Goal: Transaction & Acquisition: Purchase product/service

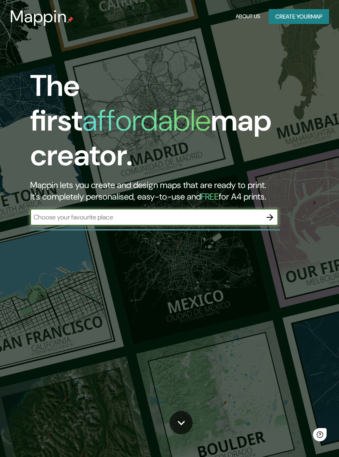
click at [314, 17] on button "Create your map" at bounding box center [299, 16] width 60 height 15
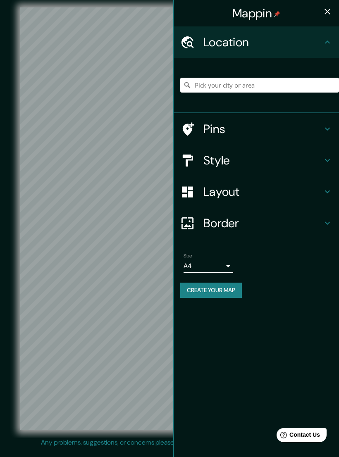
scroll to position [5, 0]
click at [246, 150] on div "Style" at bounding box center [256, 160] width 165 height 31
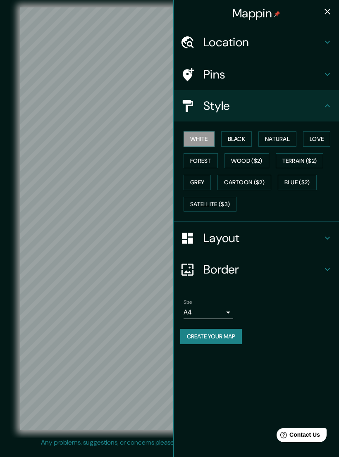
click at [288, 137] on button "Natural" at bounding box center [277, 138] width 38 height 15
click at [323, 135] on button "Love" at bounding box center [316, 138] width 27 height 15
click at [205, 157] on button "Forest" at bounding box center [200, 160] width 34 height 15
click at [261, 161] on button "Wood ($2)" at bounding box center [246, 160] width 45 height 15
click at [286, 136] on button "Natural" at bounding box center [277, 138] width 38 height 15
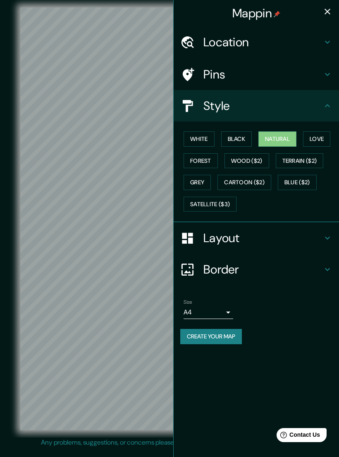
click at [209, 160] on button "Forest" at bounding box center [200, 160] width 34 height 15
click at [224, 316] on body "Mappin Location Pins Style White Black Natural Love Forest Wood ($2) Terrain ($…" at bounding box center [169, 228] width 339 height 457
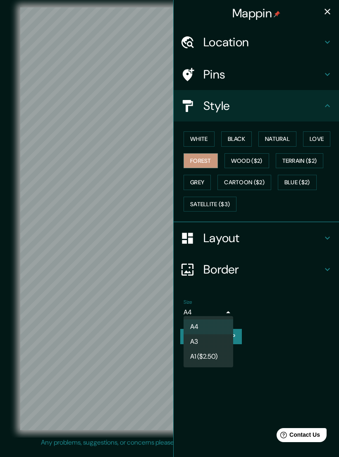
click at [224, 305] on div at bounding box center [169, 228] width 339 height 457
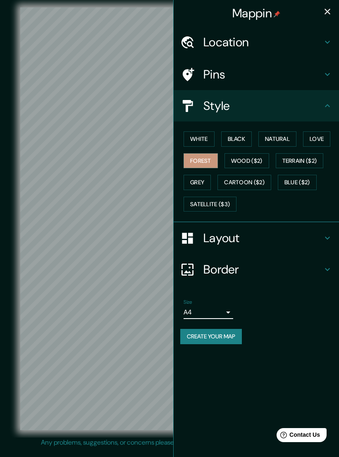
click at [225, 307] on body "Mappin Location Pins Style White Black Natural Love Forest Wood ($2) Terrain ($…" at bounding box center [169, 228] width 339 height 457
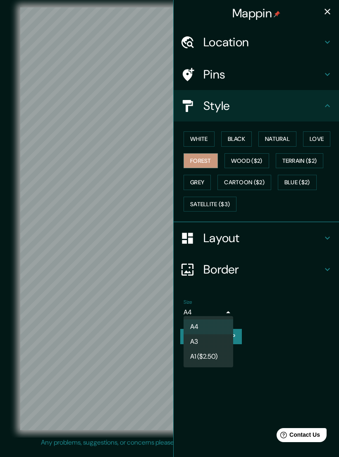
click at [224, 309] on div at bounding box center [169, 228] width 339 height 457
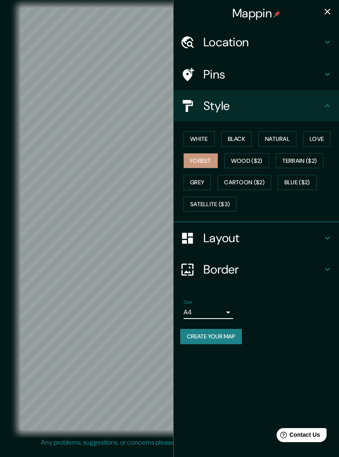
click at [253, 265] on h4 "Border" at bounding box center [262, 269] width 119 height 15
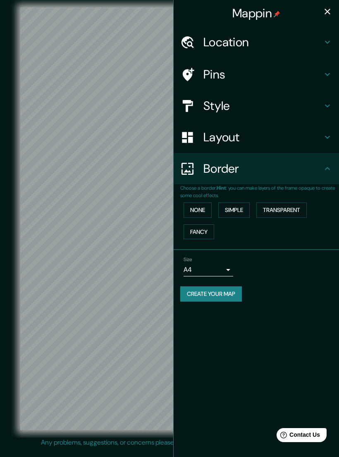
click at [203, 203] on button "None" at bounding box center [197, 210] width 28 height 15
click at [236, 203] on button "Simple" at bounding box center [233, 210] width 31 height 15
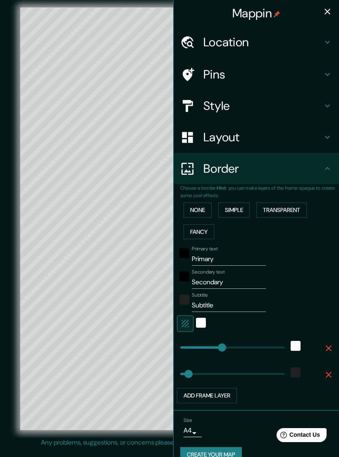
click at [275, 209] on button "Transparent" at bounding box center [281, 210] width 50 height 15
click at [207, 224] on button "Fancy" at bounding box center [198, 231] width 31 height 15
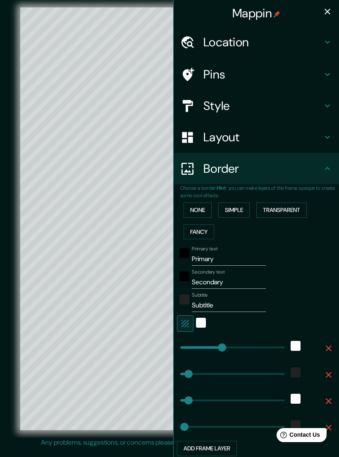
click at [203, 205] on button "None" at bounding box center [197, 210] width 28 height 15
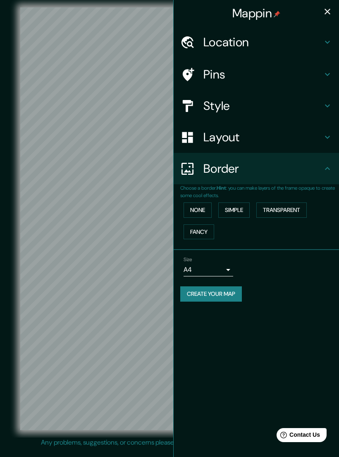
click at [240, 133] on h4 "Layout" at bounding box center [262, 137] width 119 height 15
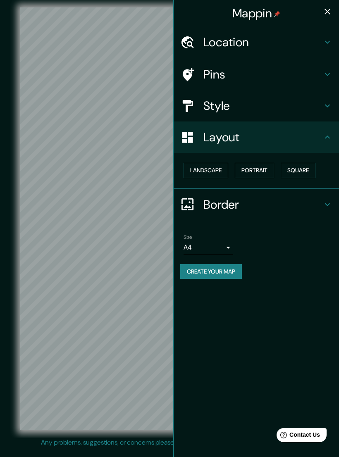
click at [289, 100] on h4 "Style" at bounding box center [262, 105] width 119 height 15
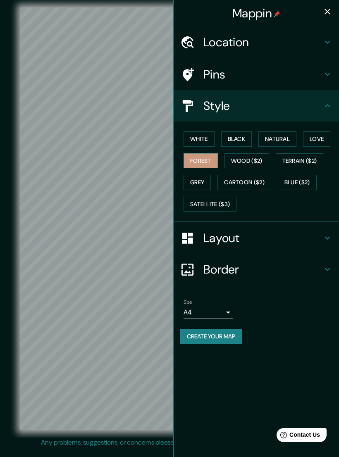
click at [250, 231] on h4 "Layout" at bounding box center [262, 238] width 119 height 15
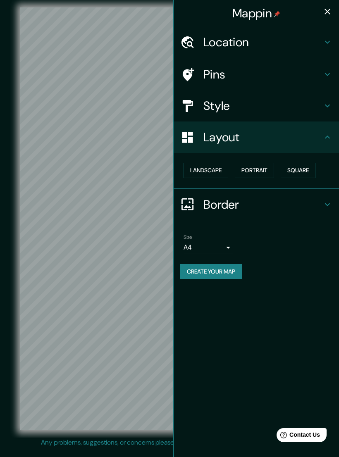
click at [299, 36] on h4 "Location" at bounding box center [262, 42] width 119 height 15
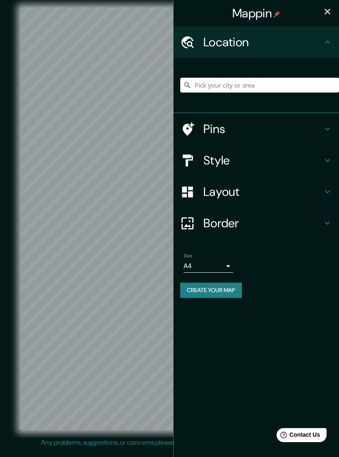
click at [276, 84] on input "Pick your city or area" at bounding box center [259, 85] width 159 height 15
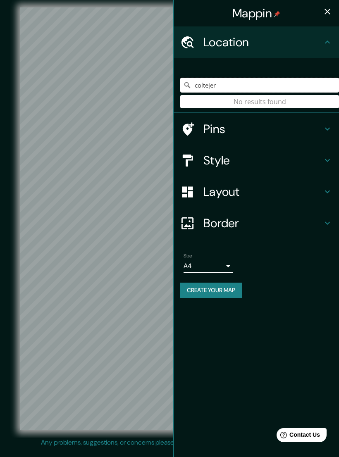
click at [315, 86] on input "coltejer" at bounding box center [259, 85] width 159 height 15
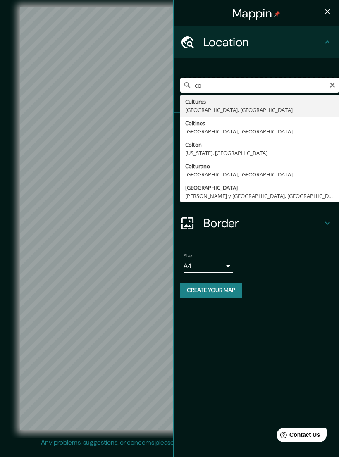
type input "c"
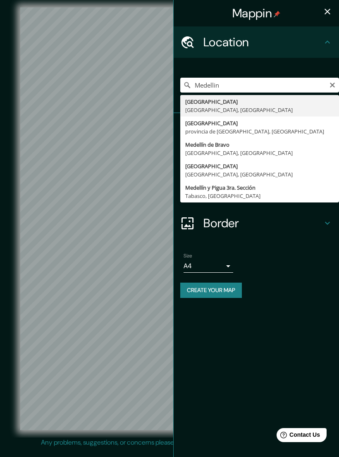
type input "[GEOGRAPHIC_DATA], [GEOGRAPHIC_DATA], [GEOGRAPHIC_DATA]"
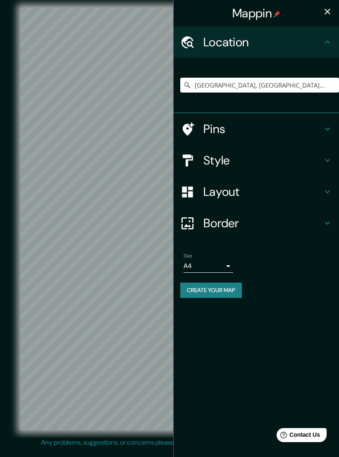
click at [334, 12] on button "button" at bounding box center [327, 11] width 17 height 17
